Goal: Contribute content: Add original content to the website for others to see

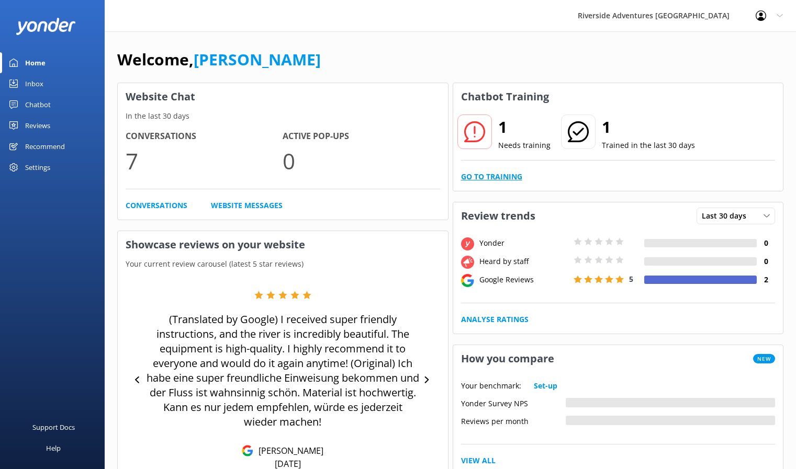
click at [506, 174] on link "Go to Training" at bounding box center [491, 177] width 61 height 12
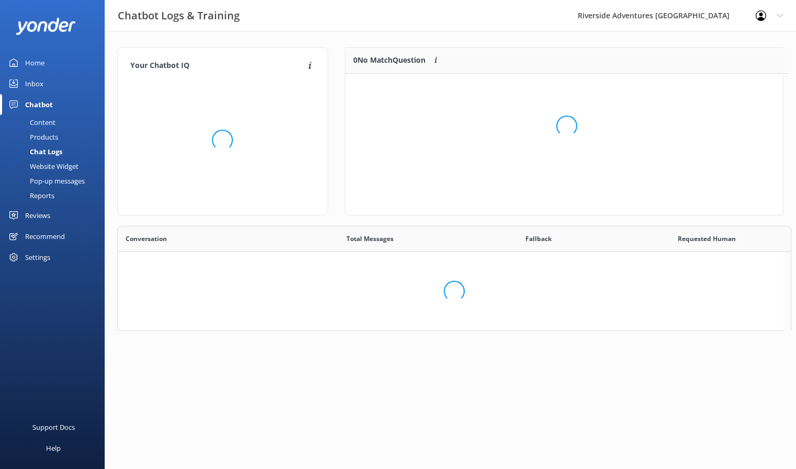
scroll to position [257, 658]
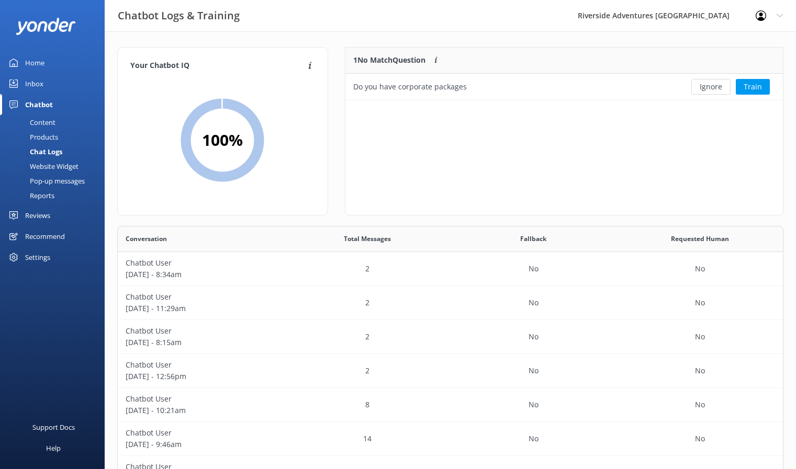
click at [38, 58] on div "Home" at bounding box center [34, 62] width 19 height 21
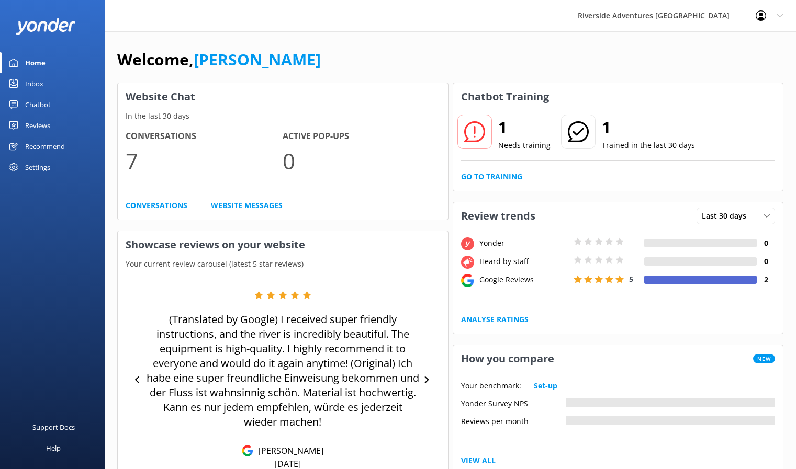
click at [42, 103] on div "Chatbot" at bounding box center [38, 104] width 26 height 21
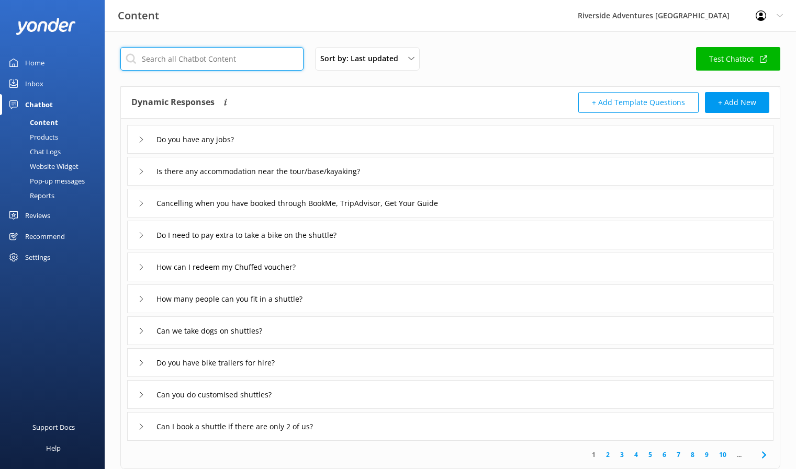
click at [191, 61] on input "text" at bounding box center [211, 59] width 183 height 24
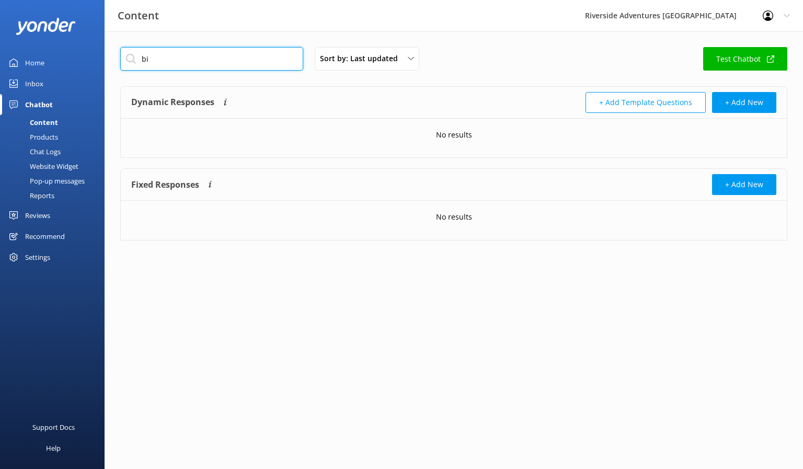
type input "b"
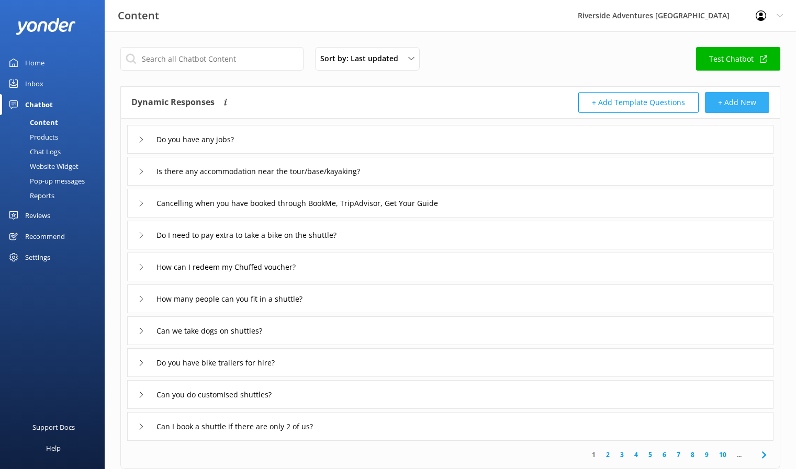
click at [728, 99] on button "+ Add New" at bounding box center [736, 102] width 64 height 21
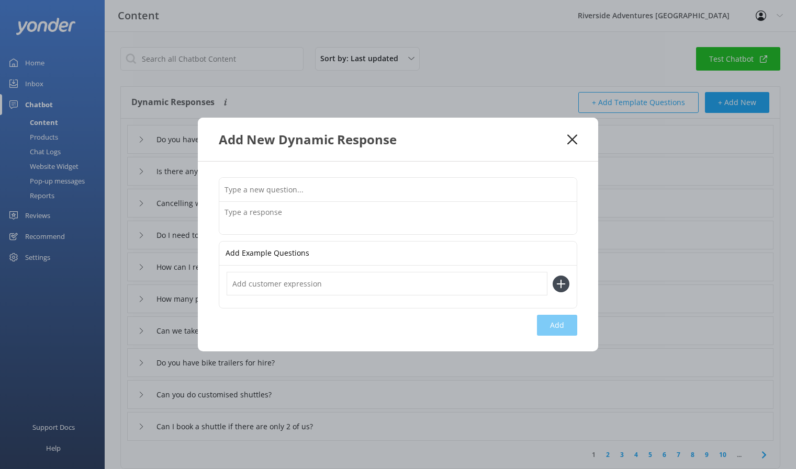
click at [315, 192] on input "text" at bounding box center [397, 190] width 357 height 24
type input "How do I contact the bike shop?"
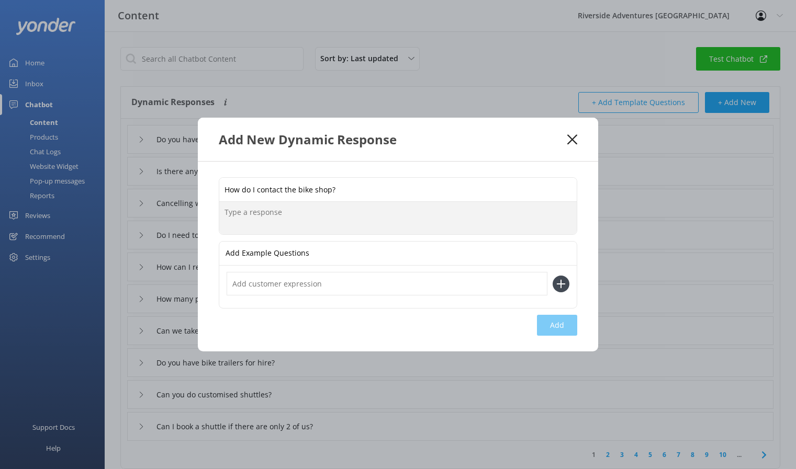
click at [279, 214] on textarea at bounding box center [397, 218] width 357 height 32
click at [313, 211] on textarea at bounding box center [397, 218] width 357 height 32
paste textarea "07 823 0713"
type textarea "To talk to one of our team at our Velodrome Bike Shop, please call [PHONE_NUMBE…"
click at [553, 322] on button "Add" at bounding box center [557, 325] width 40 height 21
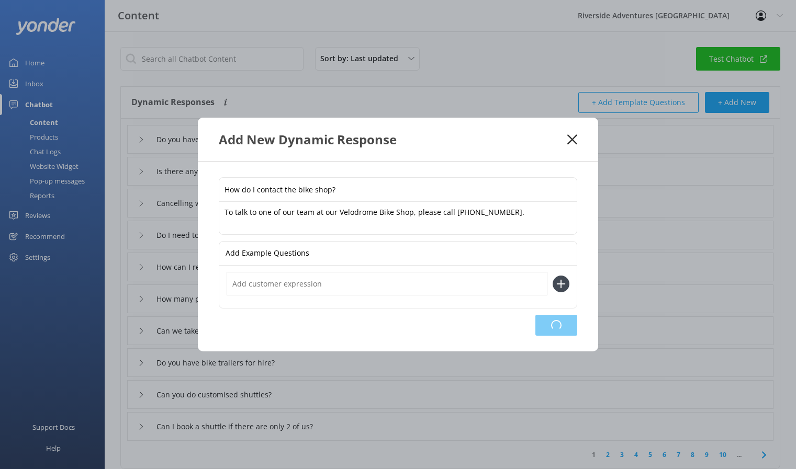
type input "How do I contact the bike shop?"
type input "Do you have any jobs?"
type input "Is there any accommodation near the tour/base/kayaking?"
type input "Cancelling when you have booked through BookMe, TripAdvisor, Get Your Guide"
type input "Do I need to pay extra to take a bike on the shuttle?"
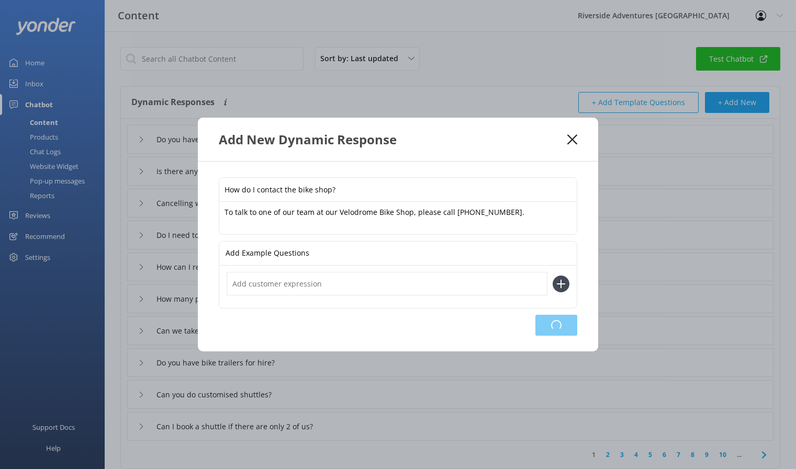
type input "How can I redeem my Chuffed voucher?"
type input "How many people can you fit in a shuttle?"
type input "Can we take dogs on shuttles?"
type input "Do you have bike trailers for hire?"
type input "Can you do customised shuttles?"
